Goal: Check status: Check status

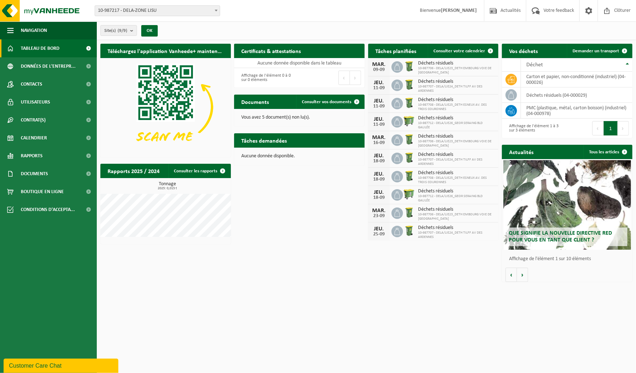
click at [217, 10] on span at bounding box center [216, 10] width 7 height 9
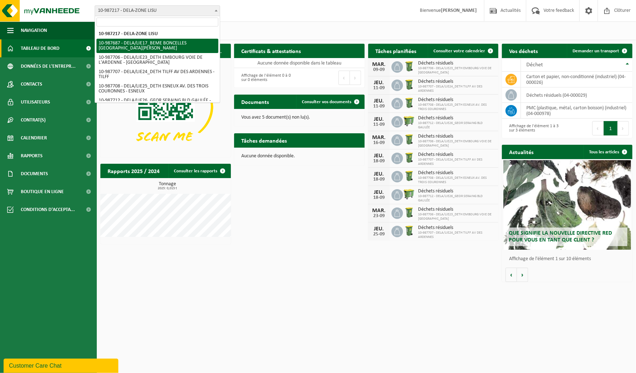
select select "167325"
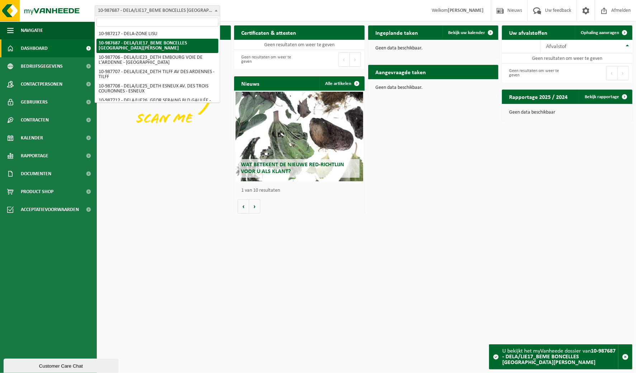
click at [214, 13] on span at bounding box center [216, 10] width 7 height 9
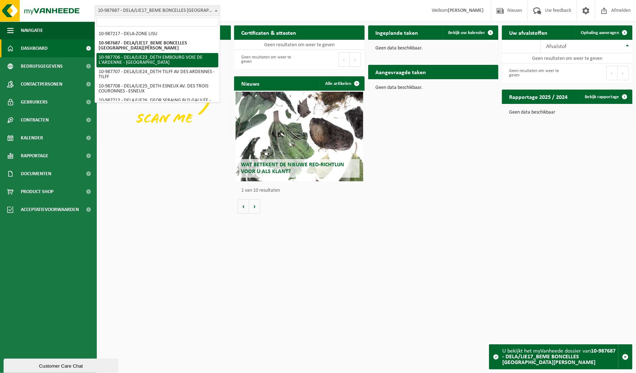
scroll to position [45, 0]
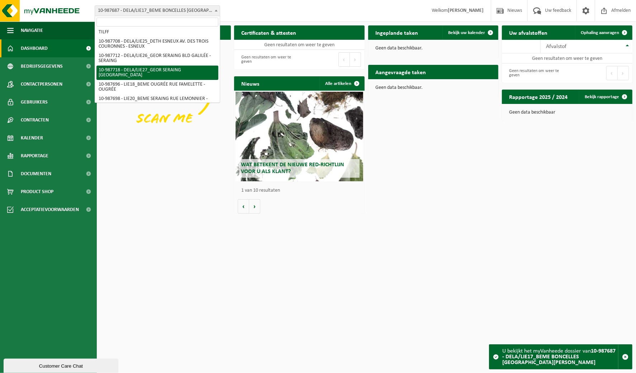
select select "167350"
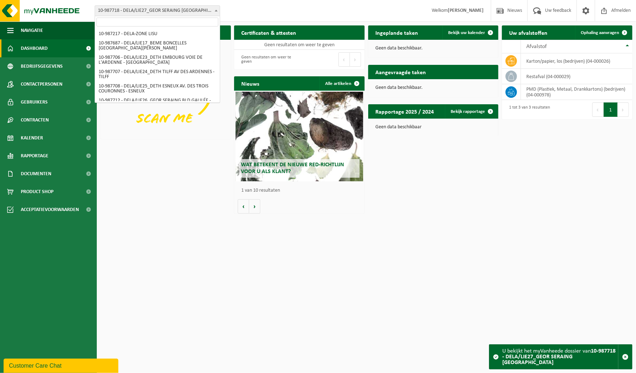
click at [213, 9] on span at bounding box center [216, 10] width 7 height 9
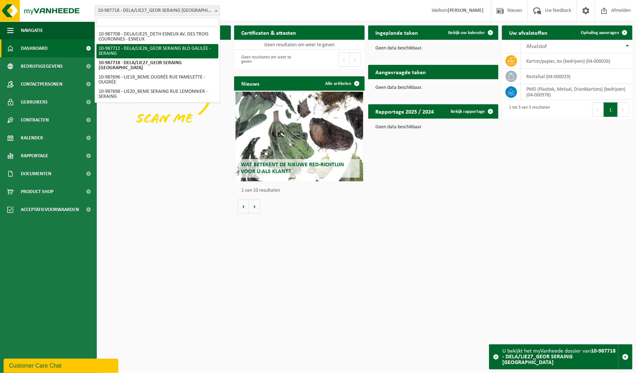
select select "167347"
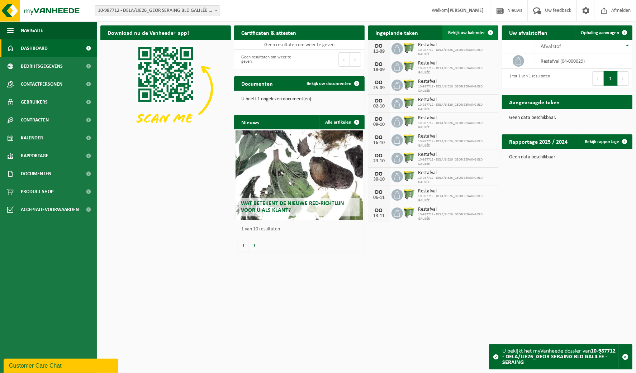
click at [465, 33] on span "Bekijk uw kalender" at bounding box center [466, 32] width 37 height 5
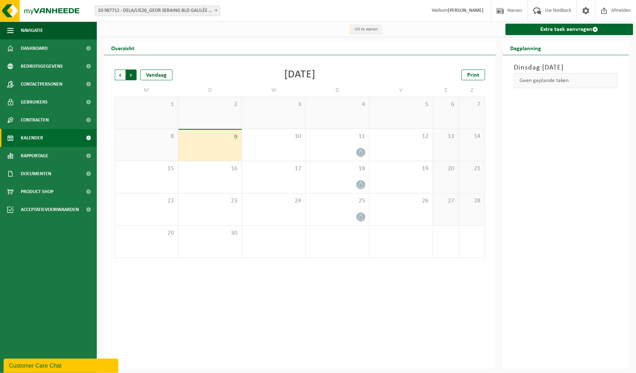
click at [119, 76] on span "Vorige" at bounding box center [120, 75] width 11 height 11
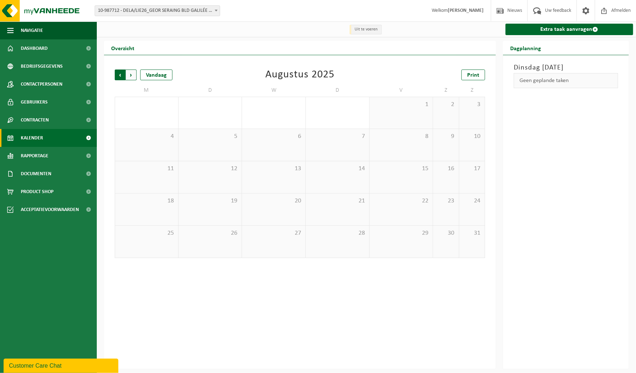
click at [133, 77] on span "Volgende" at bounding box center [131, 75] width 11 height 11
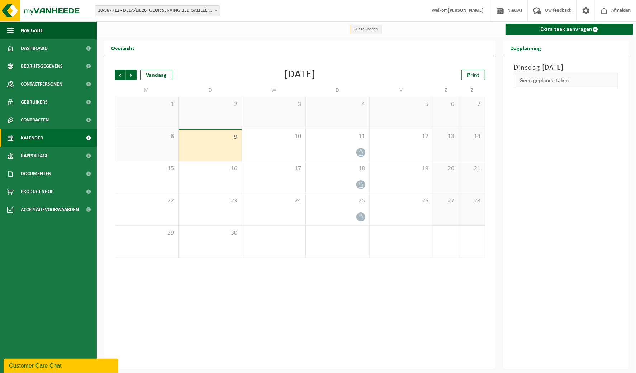
click at [216, 12] on span at bounding box center [216, 10] width 7 height 9
type input "t"
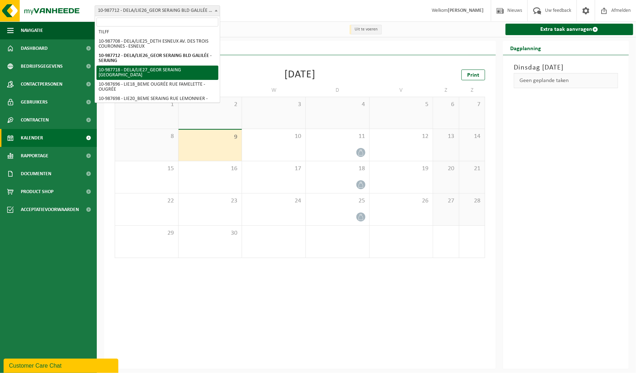
scroll to position [52, 0]
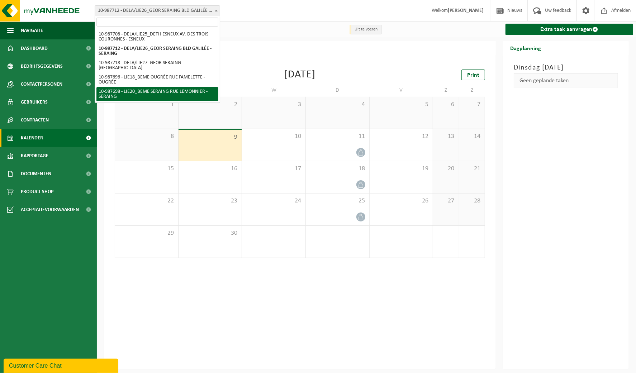
select select "167336"
